Goal: Task Accomplishment & Management: Use online tool/utility

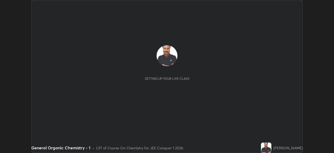
scroll to position [153, 334]
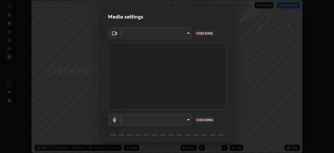
type input "5b0ce39d11be3a435715daab6ad7fa25508616855f5d18a60cdf0faa8df0ce2b"
type input "a1042adff76ea4b5505a52ff3a0232de4086f7e529f4609d60403d5288817579"
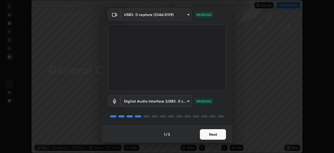
click at [212, 133] on button "Next" at bounding box center [213, 134] width 26 height 10
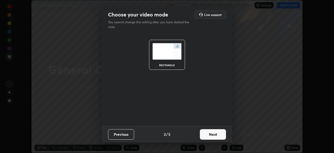
scroll to position [0, 0]
click at [213, 134] on button "Next" at bounding box center [213, 134] width 26 height 10
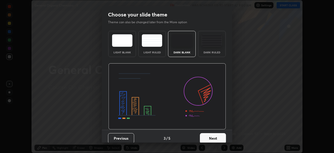
click at [214, 138] on button "Next" at bounding box center [213, 138] width 26 height 10
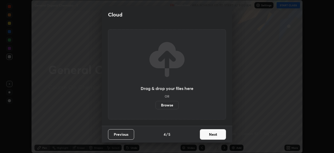
click at [214, 135] on button "Next" at bounding box center [213, 134] width 26 height 10
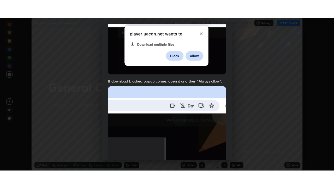
scroll to position [125, 0]
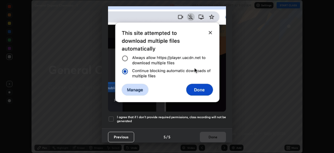
click at [113, 116] on div at bounding box center [111, 119] width 6 height 6
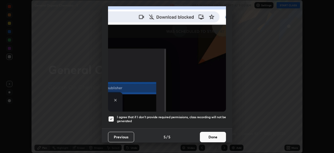
click at [216, 134] on button "Done" at bounding box center [213, 136] width 26 height 10
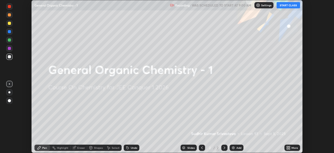
click at [289, 148] on icon at bounding box center [288, 148] width 1 height 1
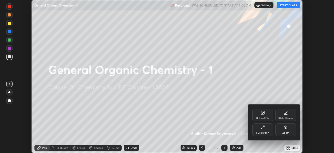
click at [265, 129] on div "Full screen" at bounding box center [262, 129] width 21 height 13
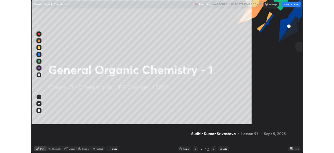
scroll to position [188, 334]
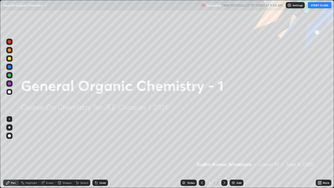
click at [323, 5] on button "START CLASS" at bounding box center [319, 5] width 23 height 6
click at [237, 152] on div "Add" at bounding box center [236, 182] width 14 height 6
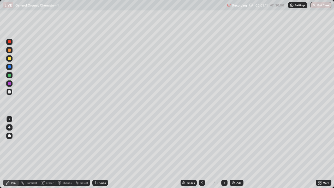
click at [49, 152] on div "Eraser" at bounding box center [47, 182] width 17 height 6
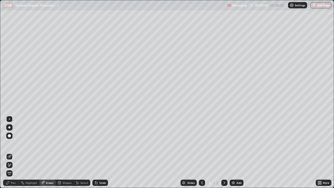
click at [11, 152] on div "Pen" at bounding box center [11, 182] width 16 height 6
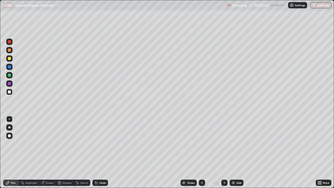
click at [235, 152] on div "Add" at bounding box center [236, 182] width 14 height 6
click at [49, 152] on div "Eraser" at bounding box center [50, 182] width 8 height 3
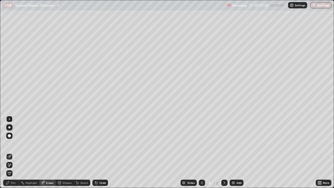
click at [12, 152] on div "Pen" at bounding box center [11, 182] width 16 height 6
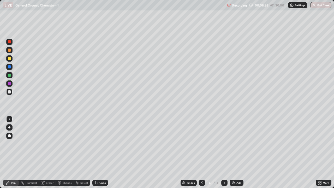
click at [50, 152] on div "Eraser" at bounding box center [47, 182] width 17 height 6
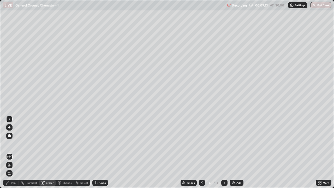
click at [14, 152] on div "Pen" at bounding box center [11, 182] width 16 height 6
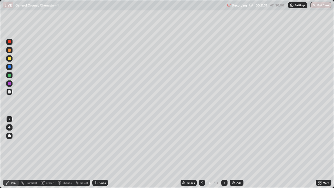
click at [49, 152] on div "Eraser" at bounding box center [50, 182] width 8 height 3
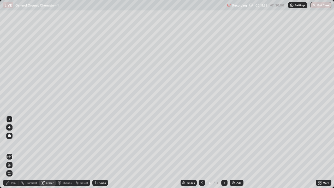
click at [12, 152] on div "Pen" at bounding box center [11, 182] width 16 height 6
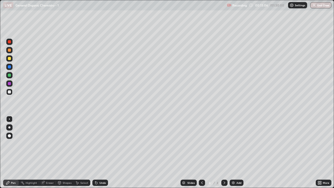
click at [51, 152] on div "Eraser" at bounding box center [50, 182] width 8 height 3
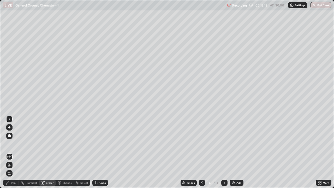
click at [15, 152] on div "Pen" at bounding box center [11, 182] width 16 height 6
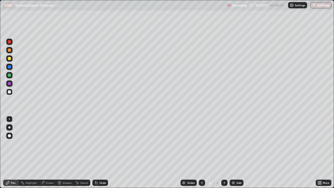
click at [235, 152] on div "Add" at bounding box center [236, 182] width 14 height 6
click at [236, 152] on div "Add" at bounding box center [236, 182] width 14 height 6
click at [201, 152] on div at bounding box center [202, 182] width 6 height 6
click at [238, 152] on div "Add" at bounding box center [238, 182] width 5 height 3
click at [236, 152] on div "Add" at bounding box center [236, 182] width 14 height 6
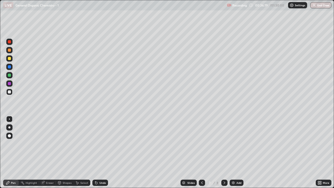
click at [240, 152] on div "Add" at bounding box center [238, 182] width 5 height 3
click at [235, 152] on div "Add" at bounding box center [236, 182] width 14 height 6
click at [50, 152] on div "Eraser" at bounding box center [50, 182] width 8 height 3
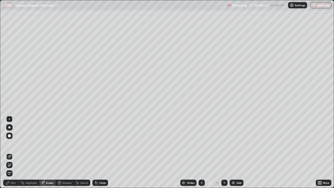
click at [14, 152] on div "Pen" at bounding box center [13, 182] width 5 height 3
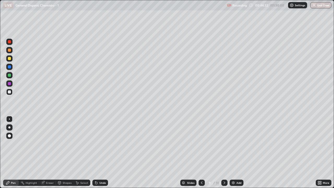
click at [51, 152] on div "Eraser" at bounding box center [50, 182] width 8 height 3
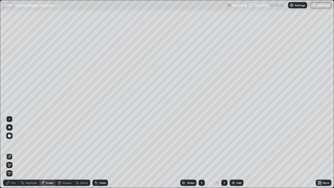
click at [15, 152] on div "Pen" at bounding box center [13, 182] width 5 height 3
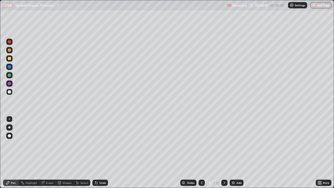
click at [48, 152] on div "Eraser" at bounding box center [50, 182] width 8 height 3
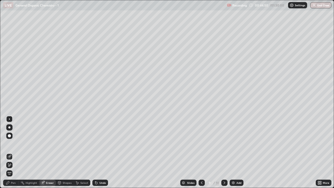
click at [16, 152] on div "Pen" at bounding box center [11, 182] width 16 height 6
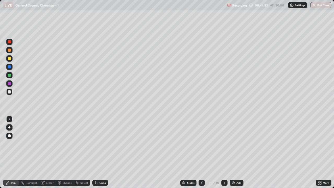
click at [14, 152] on div "Pen" at bounding box center [13, 182] width 5 height 3
click at [50, 152] on div "Eraser" at bounding box center [50, 182] width 8 height 3
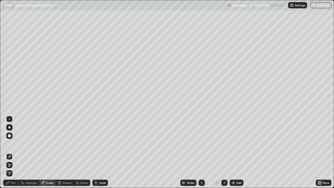
click at [15, 152] on div "Pen" at bounding box center [13, 182] width 5 height 3
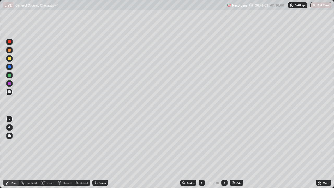
click at [238, 152] on div "Add" at bounding box center [238, 182] width 5 height 3
click at [50, 152] on div "Eraser" at bounding box center [47, 182] width 17 height 6
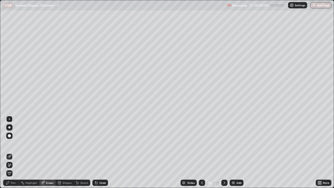
click at [14, 152] on div "Pen" at bounding box center [11, 182] width 16 height 6
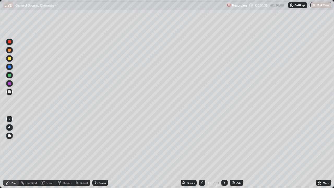
click at [47, 152] on div "Eraser" at bounding box center [50, 182] width 8 height 3
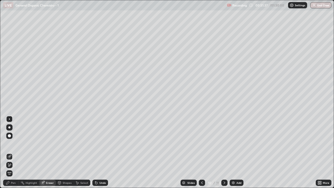
click at [13, 152] on div "Pen" at bounding box center [13, 182] width 5 height 3
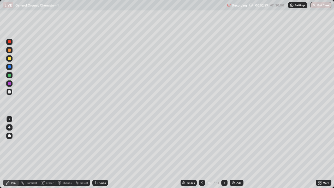
click at [48, 152] on div "Eraser" at bounding box center [50, 182] width 8 height 3
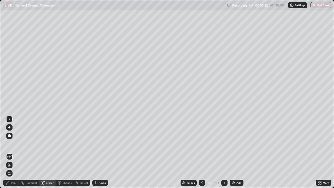
click at [14, 152] on div "Pen" at bounding box center [13, 182] width 5 height 3
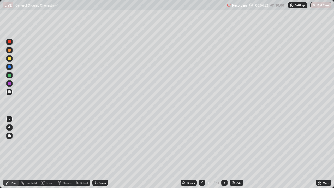
click at [239, 152] on div "Add" at bounding box center [236, 182] width 14 height 6
click at [53, 152] on div "Eraser" at bounding box center [50, 182] width 8 height 3
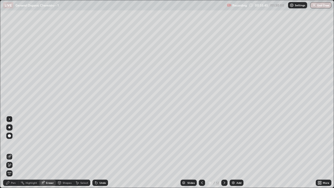
click at [16, 152] on div "Pen" at bounding box center [11, 182] width 16 height 6
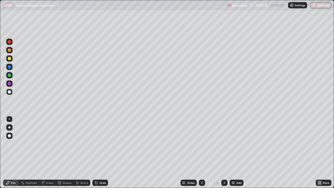
click at [51, 152] on div "Eraser" at bounding box center [50, 182] width 8 height 3
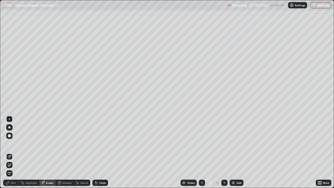
click at [16, 152] on div "Pen" at bounding box center [11, 182] width 16 height 6
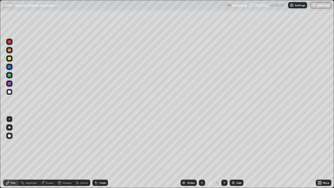
click at [51, 152] on div "Eraser" at bounding box center [50, 182] width 8 height 3
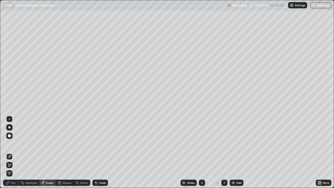
click at [15, 152] on div "Pen" at bounding box center [13, 182] width 5 height 3
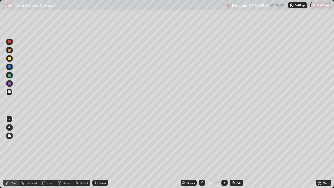
click at [51, 152] on div "Eraser" at bounding box center [50, 182] width 8 height 3
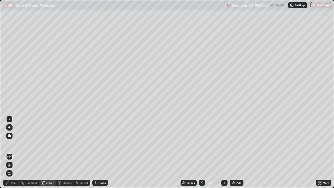
click at [14, 152] on div "Pen" at bounding box center [13, 182] width 5 height 3
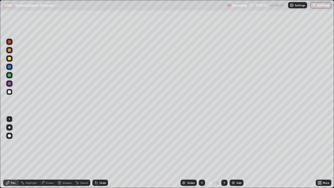
click at [50, 152] on div "Eraser" at bounding box center [50, 182] width 8 height 3
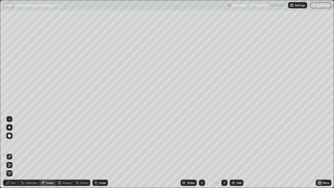
click at [15, 152] on div "Pen" at bounding box center [13, 182] width 5 height 3
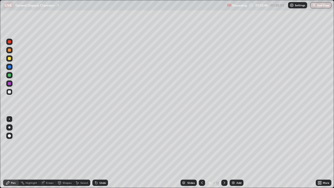
click at [237, 152] on div "Add" at bounding box center [238, 182] width 5 height 3
click at [13, 152] on div "Pen" at bounding box center [13, 182] width 5 height 3
click at [46, 152] on div "Eraser" at bounding box center [50, 182] width 8 height 3
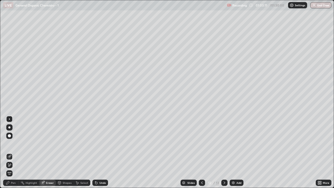
click at [14, 152] on div "Pen" at bounding box center [13, 182] width 5 height 3
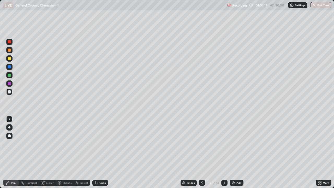
click at [239, 152] on div "Add" at bounding box center [236, 182] width 14 height 6
click at [51, 152] on div "Eraser" at bounding box center [50, 182] width 8 height 3
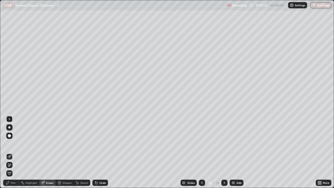
click at [15, 152] on div "Pen" at bounding box center [13, 182] width 5 height 3
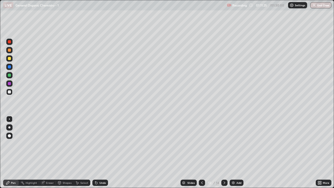
click at [50, 152] on div "Eraser" at bounding box center [50, 182] width 8 height 3
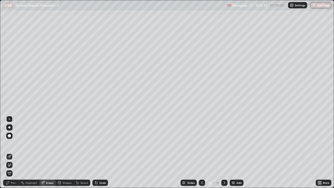
click at [53, 152] on div "Eraser" at bounding box center [50, 182] width 8 height 3
click at [16, 152] on div "Pen" at bounding box center [11, 182] width 16 height 6
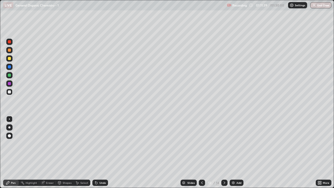
click at [15, 152] on div "Pen" at bounding box center [13, 182] width 5 height 3
click at [47, 152] on div "Eraser" at bounding box center [50, 182] width 8 height 3
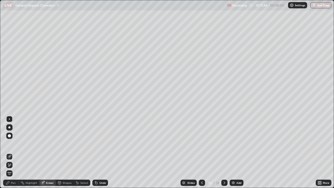
click at [13, 152] on div "Pen" at bounding box center [11, 182] width 16 height 6
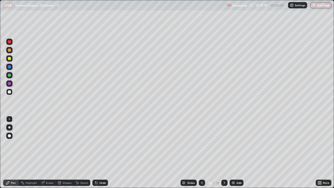
click at [235, 152] on div "Add" at bounding box center [236, 182] width 14 height 6
click at [51, 152] on div "Eraser" at bounding box center [47, 182] width 17 height 6
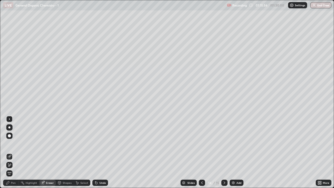
click at [14, 152] on div "Pen" at bounding box center [13, 182] width 5 height 3
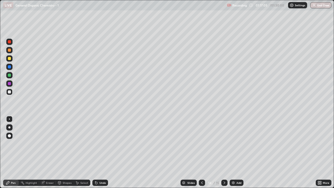
click at [52, 152] on div "Eraser" at bounding box center [50, 182] width 8 height 3
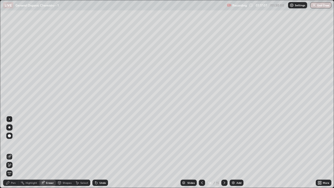
click at [16, 152] on div "Pen" at bounding box center [11, 182] width 16 height 6
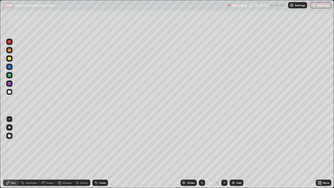
click at [52, 152] on div "Eraser" at bounding box center [50, 182] width 8 height 3
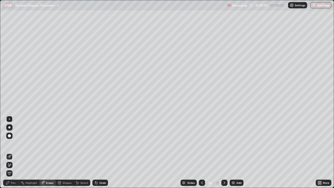
click at [50, 152] on div "Eraser" at bounding box center [50, 182] width 8 height 3
click at [68, 152] on div "Shapes" at bounding box center [67, 182] width 9 height 3
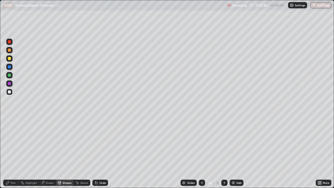
click at [51, 152] on div "Eraser" at bounding box center [50, 182] width 8 height 3
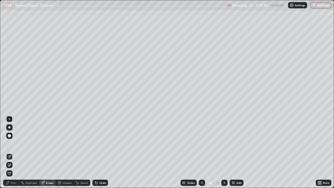
click at [17, 152] on div "Pen" at bounding box center [11, 182] width 16 height 6
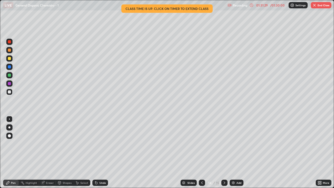
click at [318, 7] on button "End Class" at bounding box center [321, 5] width 21 height 6
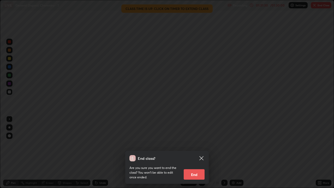
click at [186, 152] on button "End" at bounding box center [194, 174] width 21 height 10
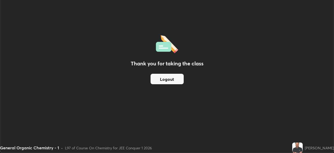
scroll to position [25927, 25746]
